Goal: Check status: Check status

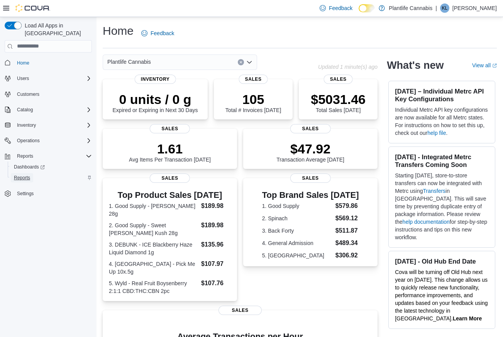
click at [20, 175] on span "Reports" at bounding box center [22, 178] width 16 height 6
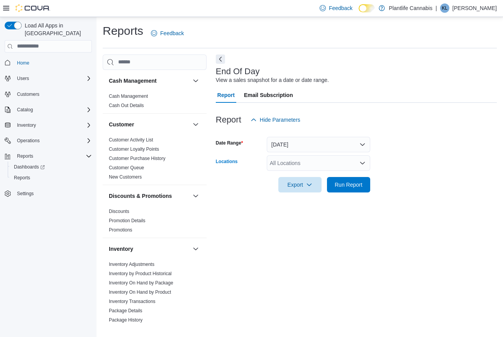
click at [315, 165] on div "All Locations" at bounding box center [318, 162] width 103 height 15
type input "******"
click at [339, 174] on span "[GEOGRAPHIC_DATA][PERSON_NAME][GEOGRAPHIC_DATA]" at bounding box center [369, 176] width 157 height 8
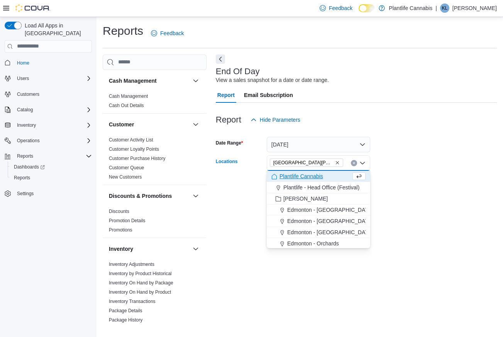
click at [392, 185] on form "Date Range Today Locations Fort McMurray - Stoney Creek Combo box. Selected. Fo…" at bounding box center [356, 159] width 281 height 65
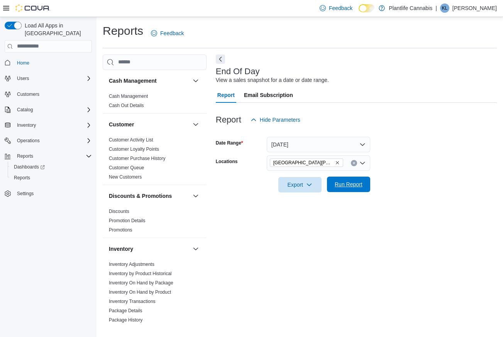
click at [352, 185] on span "Run Report" at bounding box center [349, 184] width 28 height 8
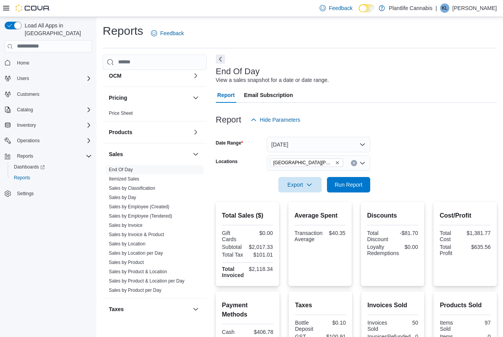
scroll to position [371, 0]
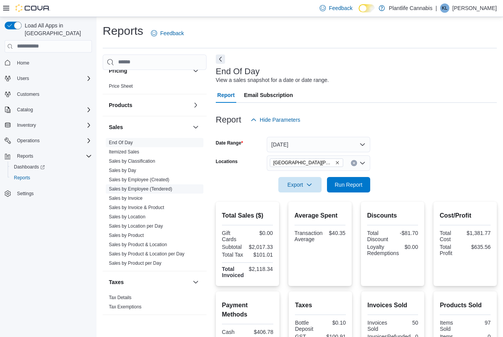
click at [161, 188] on link "Sales by Employee (Tendered)" at bounding box center [140, 188] width 63 height 5
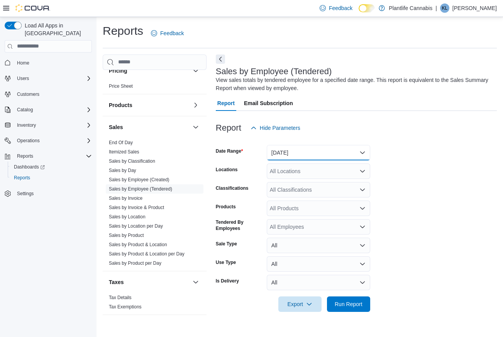
click at [301, 153] on button "[DATE]" at bounding box center [318, 152] width 103 height 15
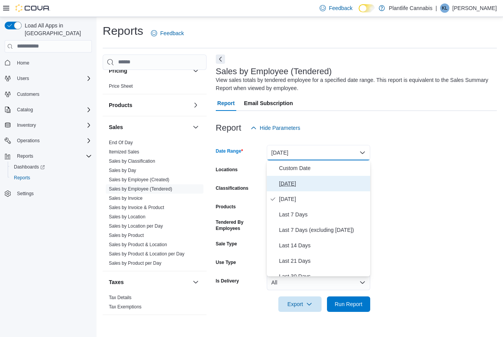
drag, startPoint x: 298, startPoint y: 181, endPoint x: 295, endPoint y: 176, distance: 5.8
click at [298, 181] on span "[DATE]" at bounding box center [323, 183] width 88 height 9
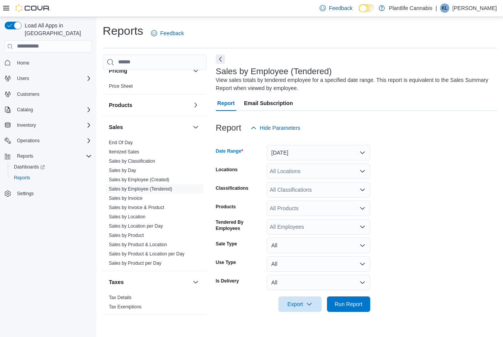
click at [293, 173] on div "All Locations" at bounding box center [318, 170] width 103 height 15
type input "******"
click at [302, 183] on span "[GEOGRAPHIC_DATA][PERSON_NAME][GEOGRAPHIC_DATA]" at bounding box center [369, 184] width 157 height 8
click at [389, 195] on form "Date Range [DATE] Locations [GEOGRAPHIC_DATA][PERSON_NAME] Creek Classification…" at bounding box center [356, 224] width 281 height 176
click at [351, 307] on span "Run Report" at bounding box center [349, 303] width 34 height 15
